Goal: Check status: Check status

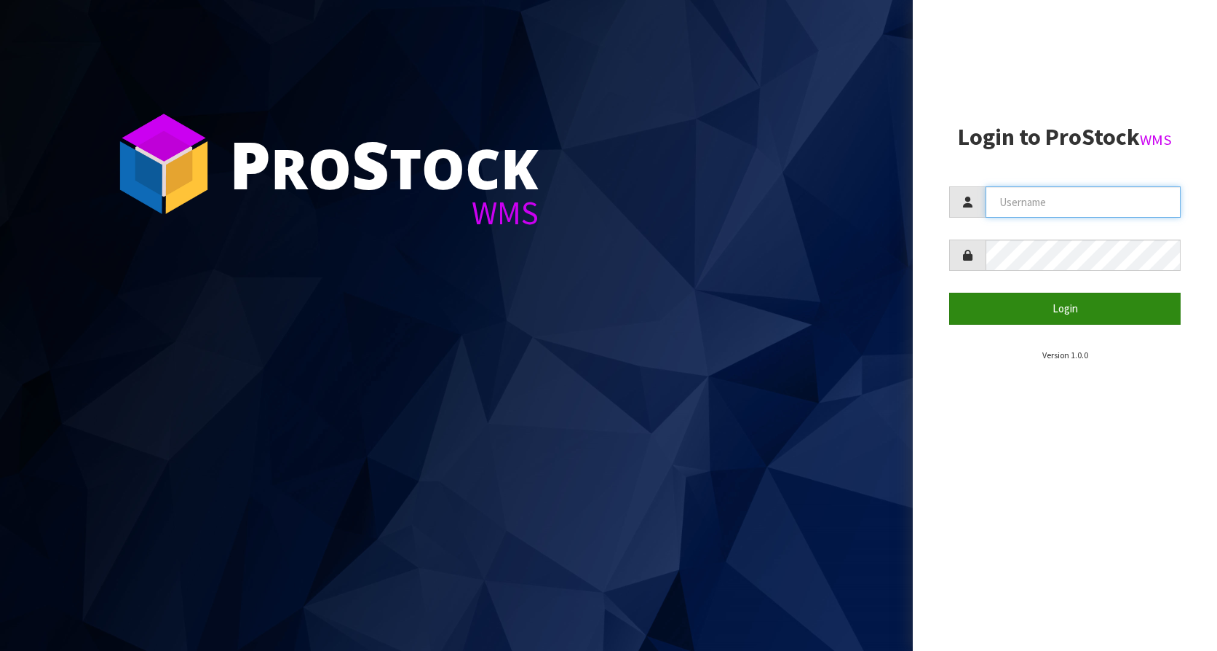
type input "KitchenAid"
click at [1064, 303] on button "Login" at bounding box center [1065, 308] width 232 height 31
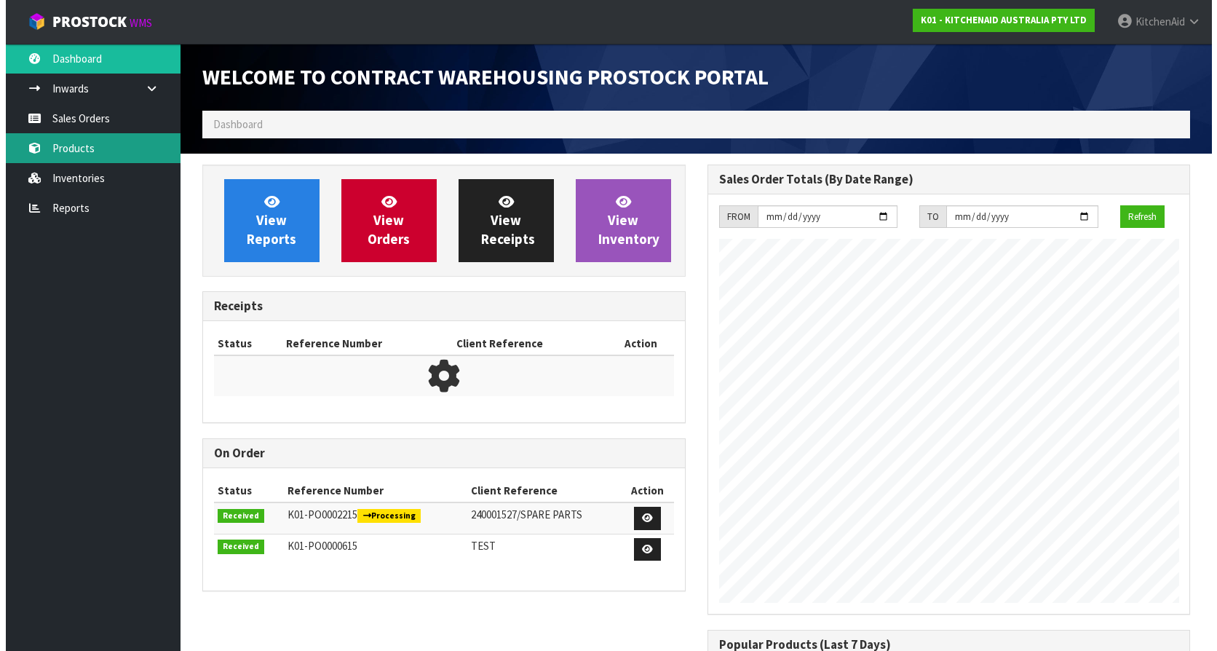
scroll to position [807, 505]
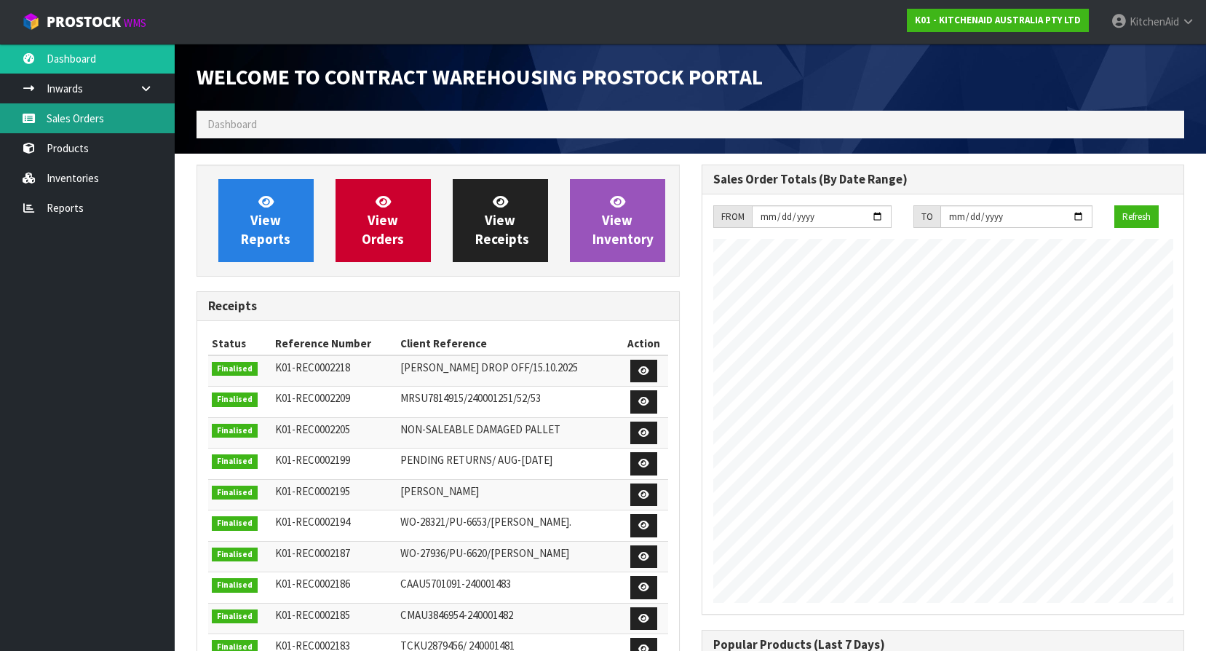
click at [94, 128] on link "Sales Orders" at bounding box center [87, 118] width 175 height 30
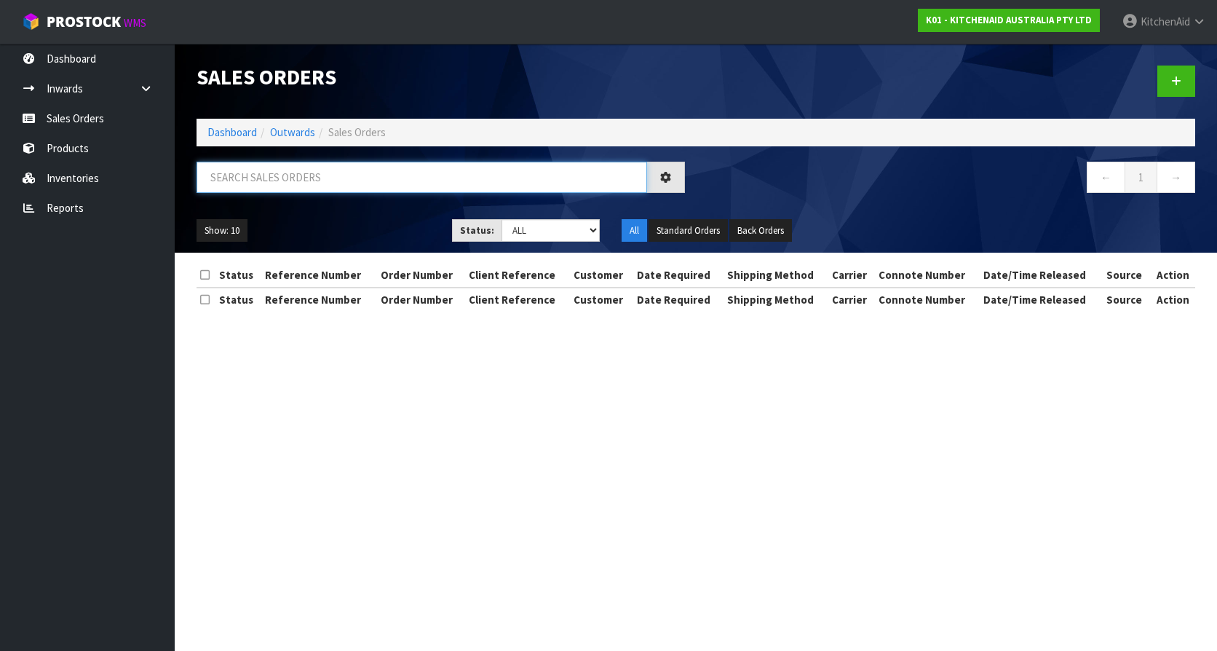
click at [413, 171] on input "text" at bounding box center [422, 177] width 451 height 31
paste input "0082038877"
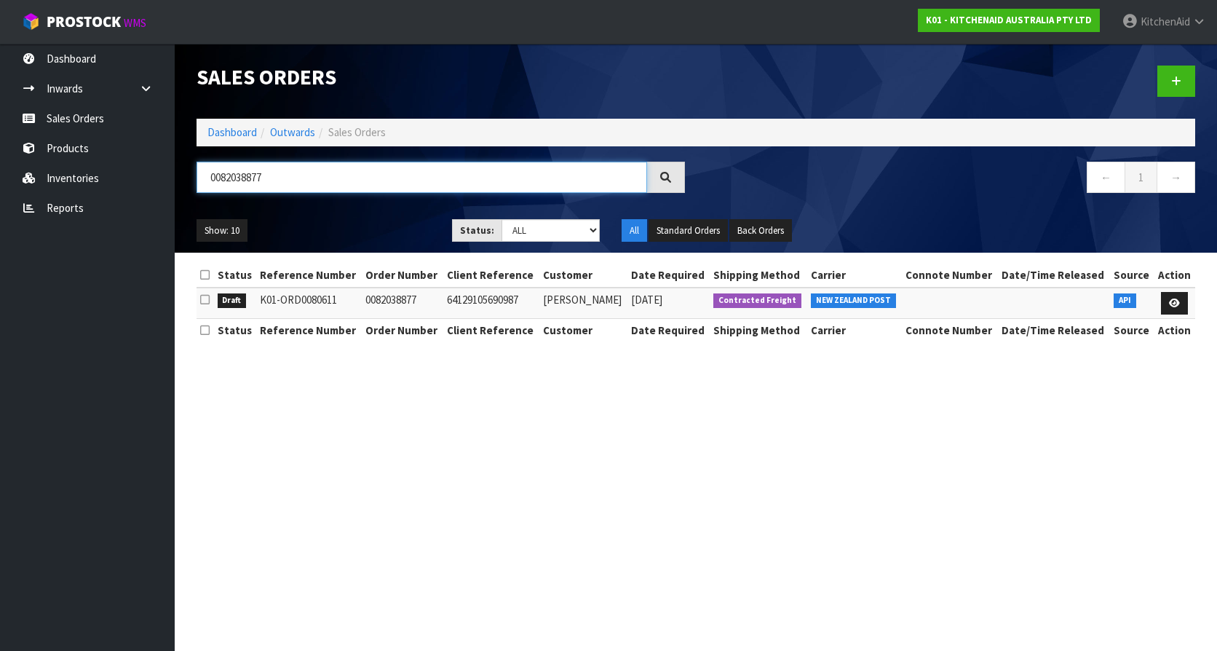
type input "0082038877"
click at [1174, 306] on icon at bounding box center [1174, 302] width 11 height 9
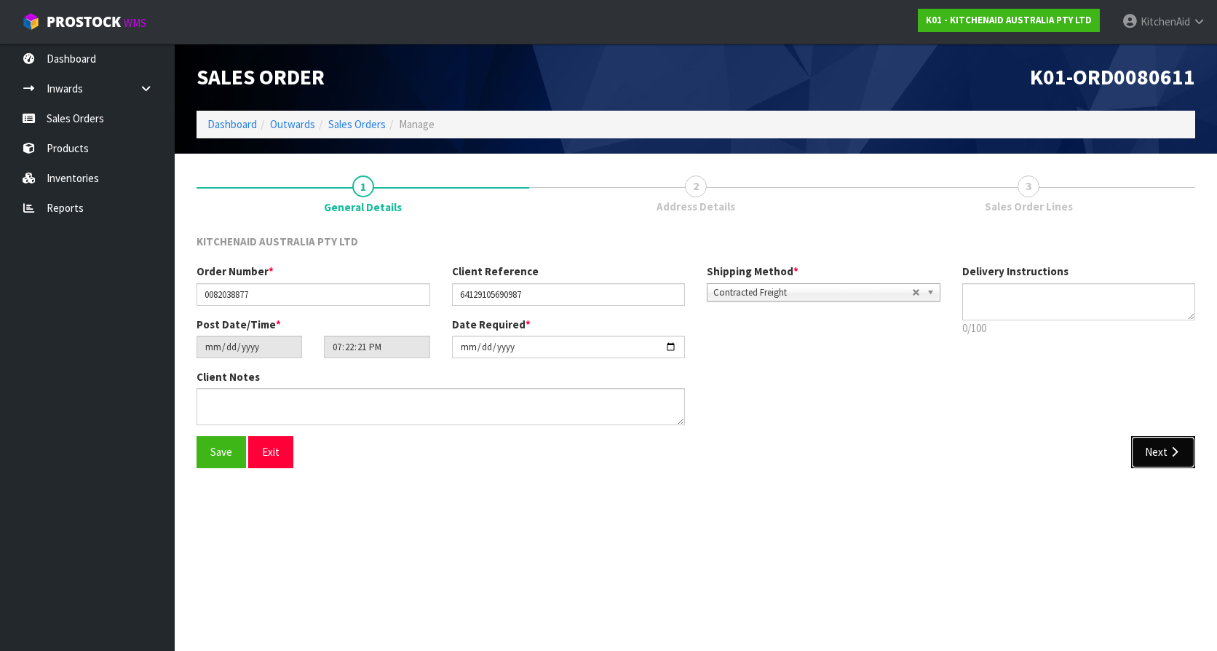
click at [1155, 446] on button "Next" at bounding box center [1163, 451] width 64 height 31
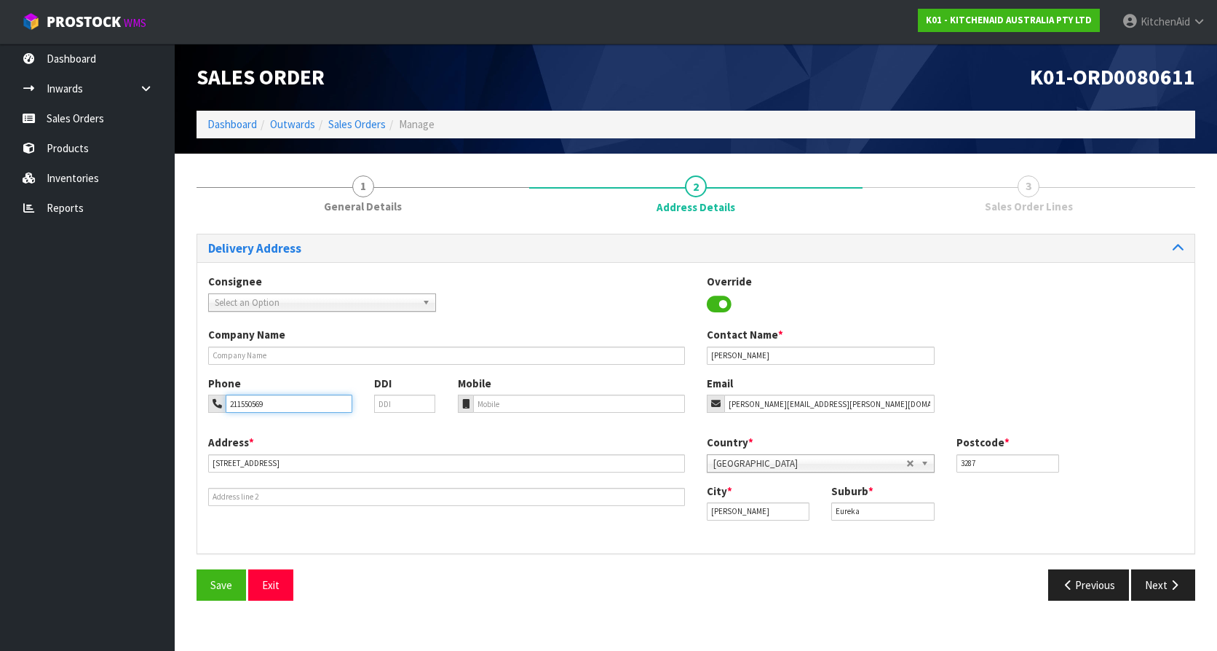
drag, startPoint x: 278, startPoint y: 406, endPoint x: 234, endPoint y: 406, distance: 44.4
click at [234, 406] on input "211550569" at bounding box center [289, 404] width 127 height 18
drag, startPoint x: 763, startPoint y: 349, endPoint x: 687, endPoint y: 349, distance: 75.7
click at [687, 349] on div "Company Name Contact Name * [PERSON_NAME]" at bounding box center [695, 351] width 997 height 48
drag, startPoint x: 279, startPoint y: 397, endPoint x: 231, endPoint y: 396, distance: 48.1
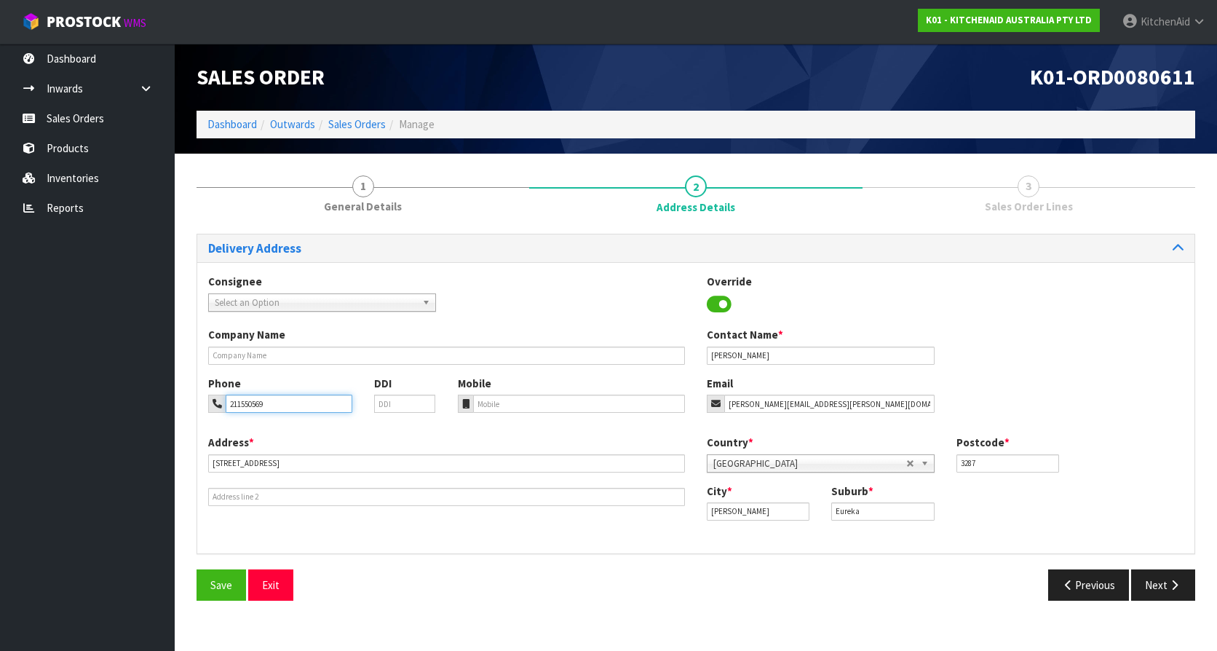
click at [231, 396] on input "211550569" at bounding box center [289, 404] width 127 height 18
drag, startPoint x: 713, startPoint y: 352, endPoint x: 704, endPoint y: 352, distance: 9.5
click at [704, 352] on div "Contact Name * [PERSON_NAME]" at bounding box center [821, 345] width 250 height 37
drag, startPoint x: 312, startPoint y: 395, endPoint x: 218, endPoint y: 394, distance: 93.2
click at [218, 394] on div "Phone 211550569" at bounding box center [280, 394] width 166 height 37
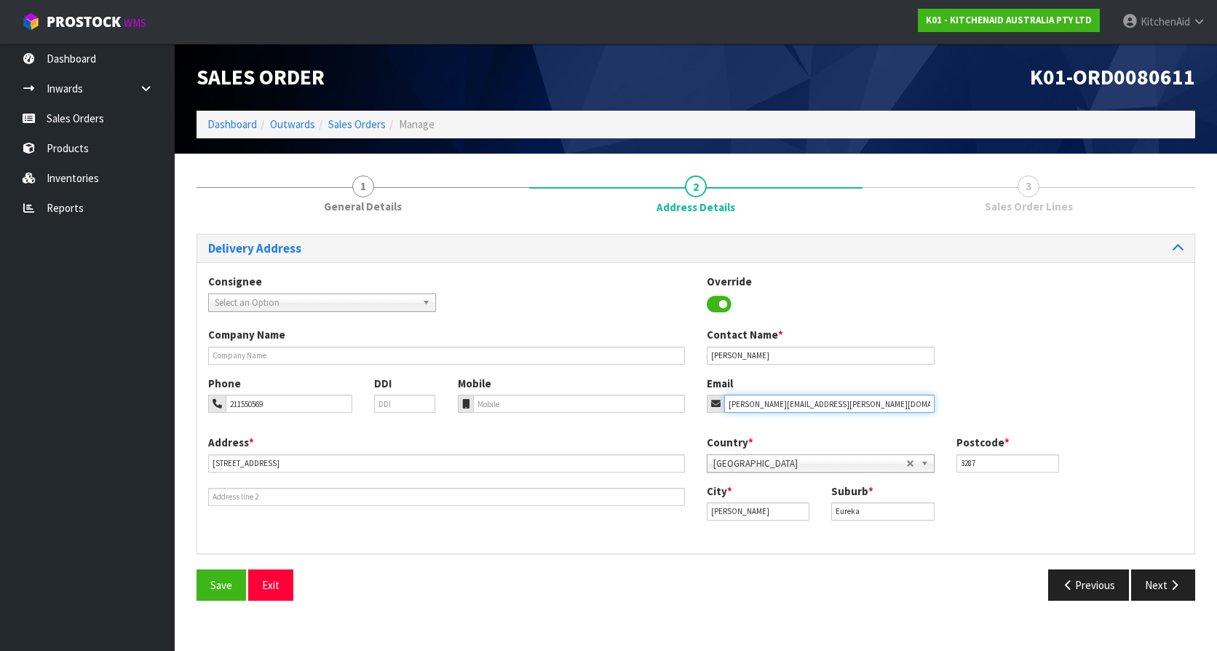
drag, startPoint x: 807, startPoint y: 408, endPoint x: 706, endPoint y: 405, distance: 101.2
click at [706, 405] on div "Email [PERSON_NAME][EMAIL_ADDRESS][PERSON_NAME][DOMAIN_NAME]" at bounding box center [821, 394] width 250 height 37
type input "[PERSON_NAME][EMAIL_ADDRESS][PERSON_NAME][DOMAIN_NAME]"
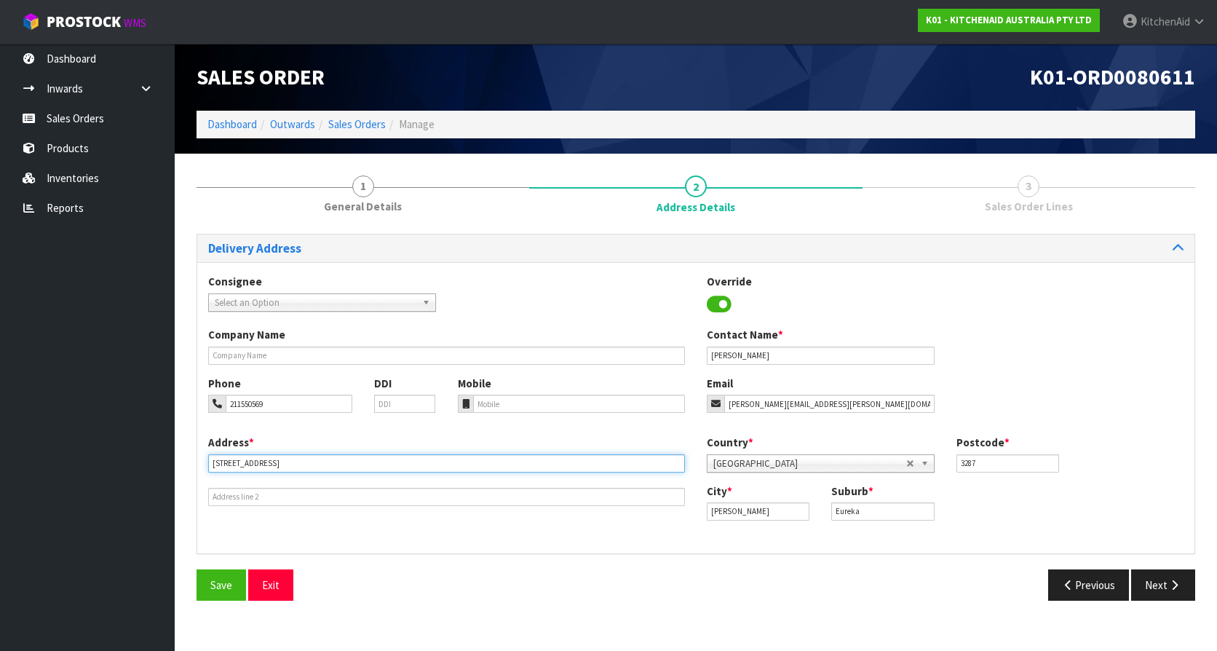
drag, startPoint x: 276, startPoint y: 464, endPoint x: 175, endPoint y: 463, distance: 101.2
click at [175, 463] on section "1 General Details 2 Address Details 3 Sales Order Lines Delivery Address Consig…" at bounding box center [696, 388] width 1043 height 469
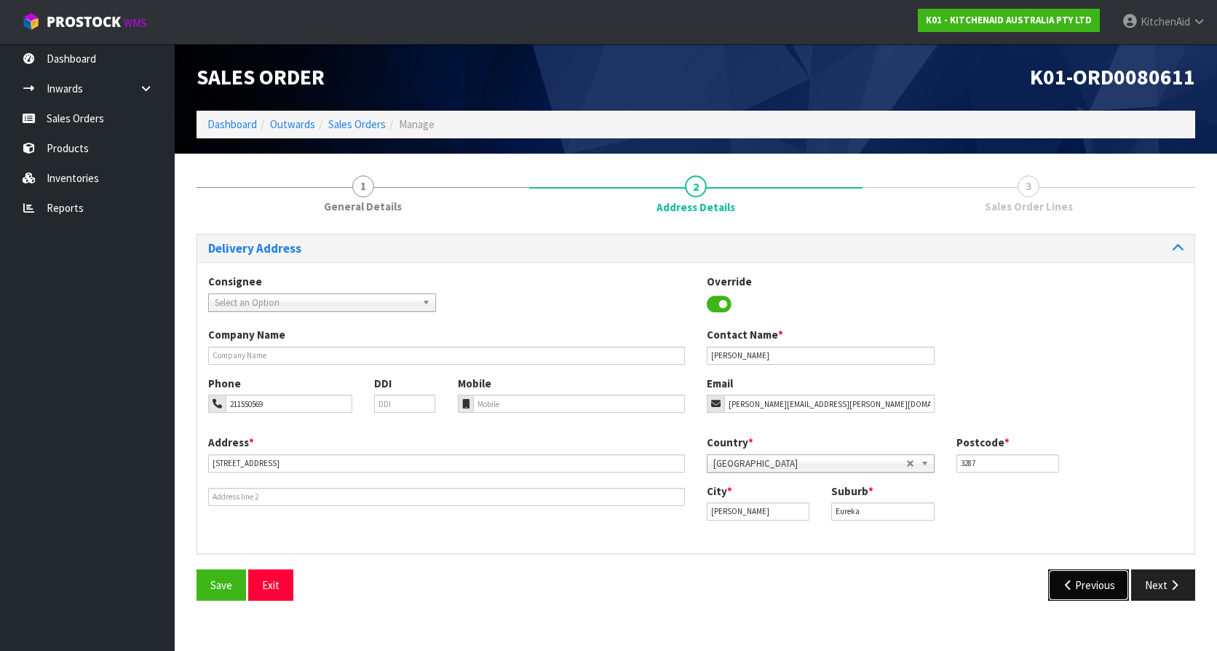
drag, startPoint x: 1085, startPoint y: 594, endPoint x: 1056, endPoint y: 596, distance: 28.5
click at [1085, 594] on button "Previous" at bounding box center [1089, 584] width 82 height 31
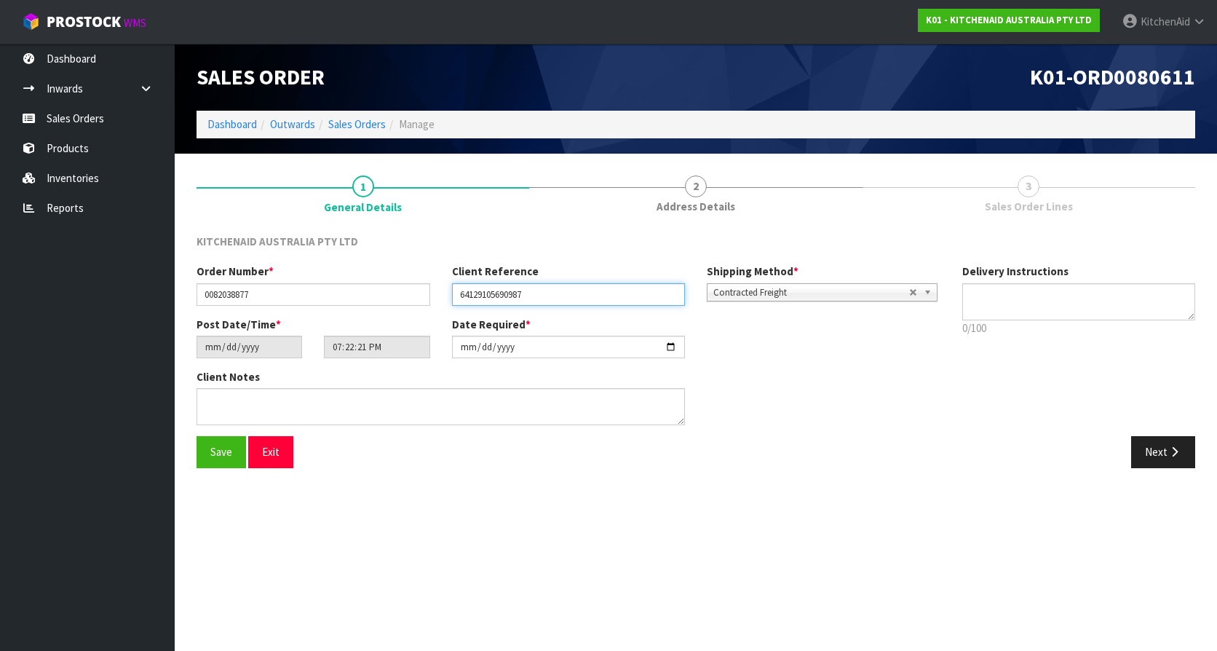
drag, startPoint x: 543, startPoint y: 297, endPoint x: 455, endPoint y: 296, distance: 88.1
click at [455, 296] on input "64129105690987" at bounding box center [569, 294] width 234 height 23
drag, startPoint x: 90, startPoint y: 138, endPoint x: 98, endPoint y: 138, distance: 8.0
click at [90, 138] on link "Products" at bounding box center [87, 148] width 175 height 30
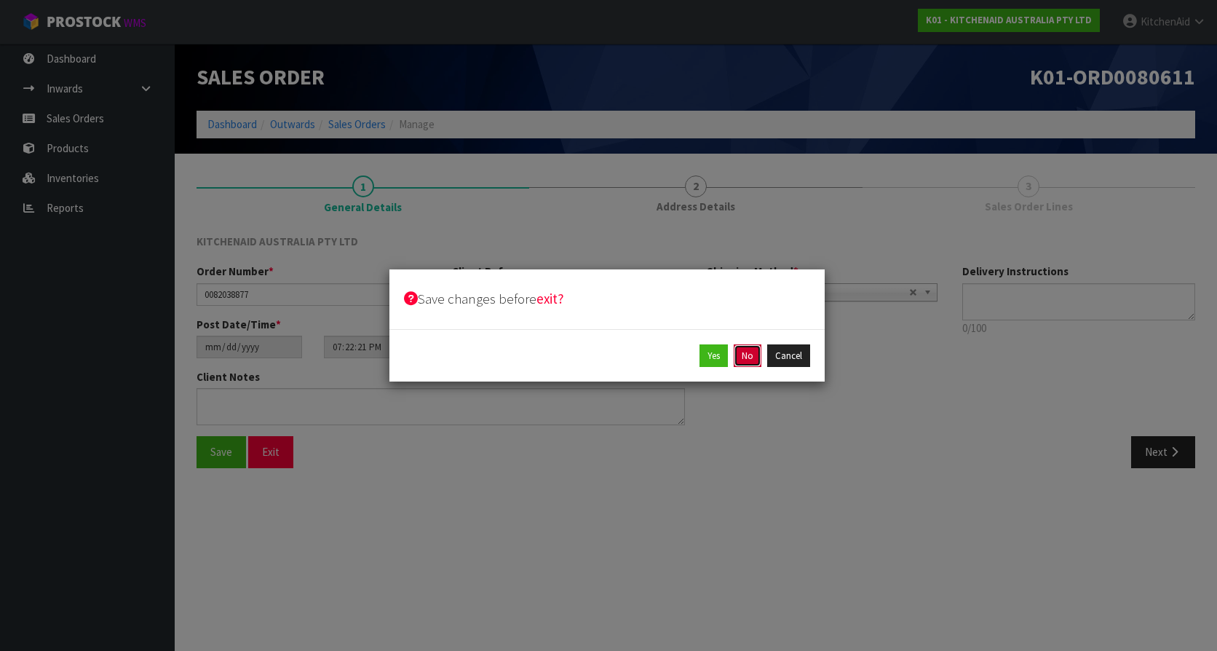
click at [753, 356] on button "No" at bounding box center [748, 355] width 28 height 23
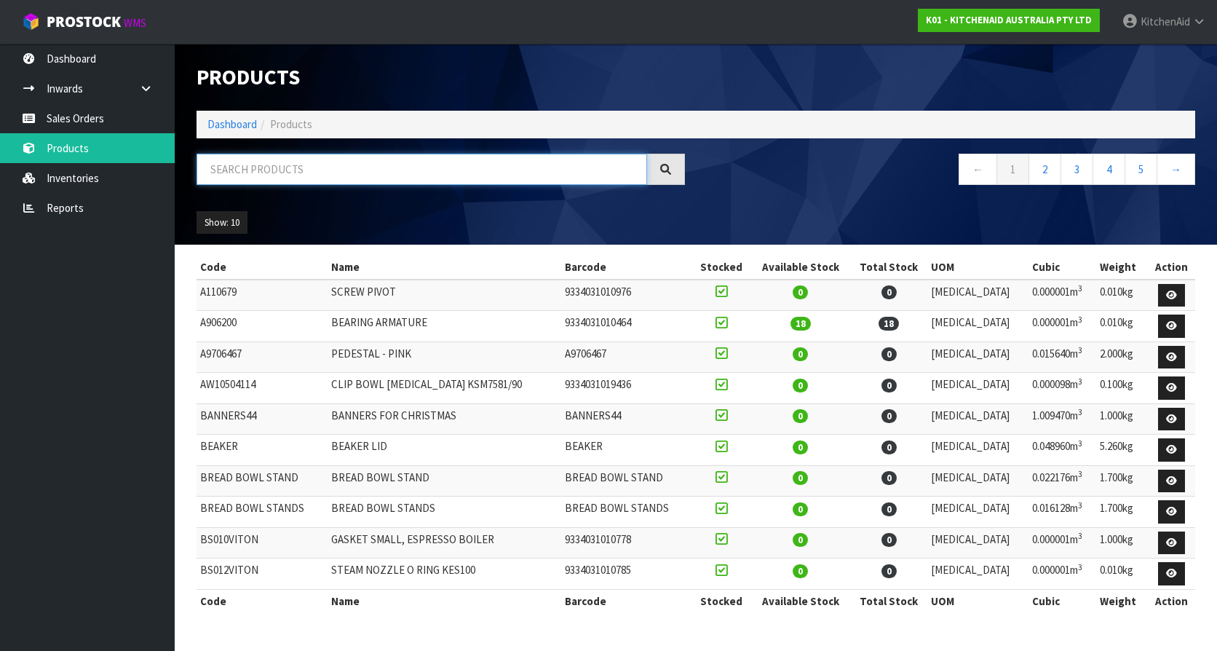
click at [313, 171] on input "text" at bounding box center [422, 169] width 451 height 31
paste input "5KSB1325"
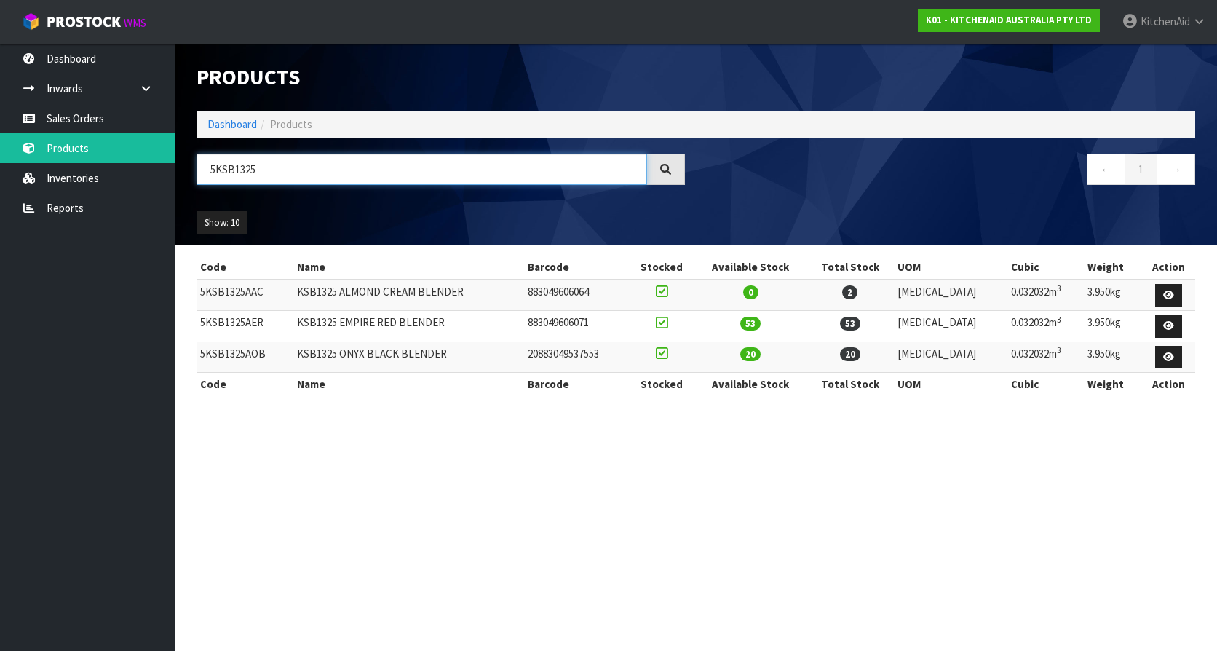
type input "5KSB1325"
